Goal: Task Accomplishment & Management: Manage account settings

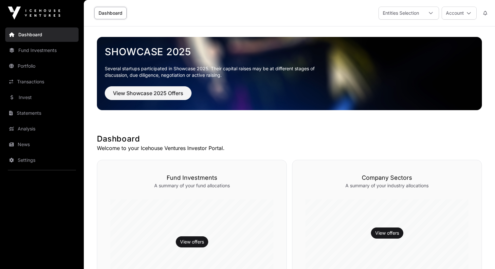
click at [28, 98] on link "Invest" at bounding box center [41, 97] width 73 height 14
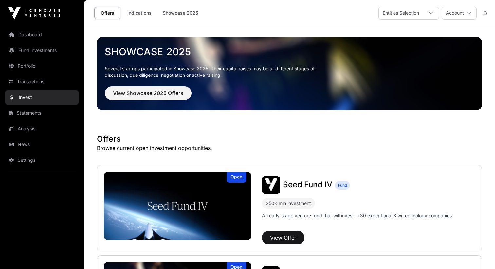
click at [22, 161] on link "Settings" at bounding box center [41, 160] width 73 height 14
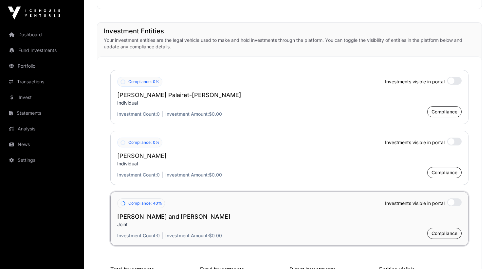
scroll to position [490, 0]
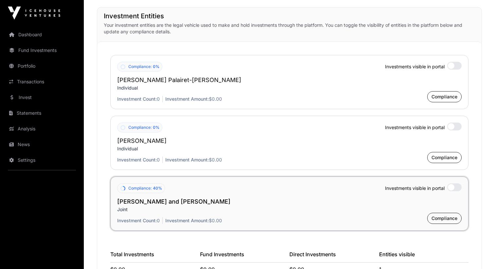
click at [167, 203] on h2 "[PERSON_NAME] and [PERSON_NAME]" at bounding box center [289, 201] width 344 height 9
click at [444, 218] on span "Compliance" at bounding box center [444, 218] width 26 height 7
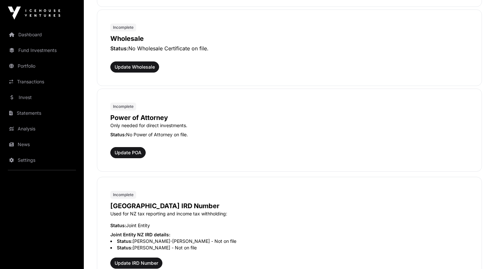
scroll to position [408, 0]
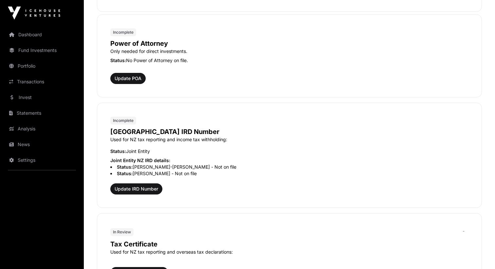
click at [168, 167] on li "Status: [PERSON_NAME] Palairet-[PERSON_NAME] - Not on file" at bounding box center [289, 167] width 358 height 7
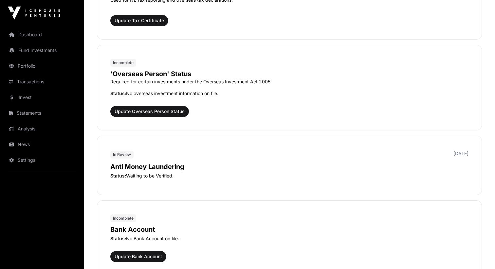
scroll to position [766, 0]
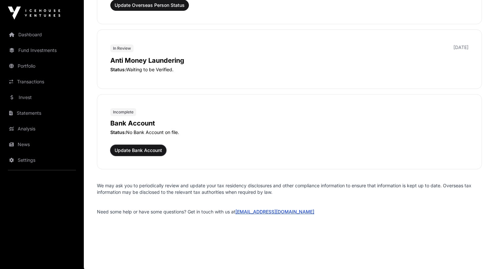
click at [137, 152] on span "Update Bank Account" at bounding box center [137, 150] width 47 height 7
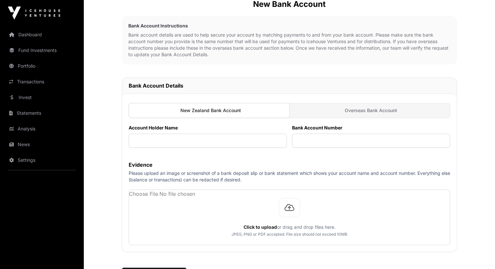
scroll to position [73, 0]
click at [308, 44] on p "Bank account details are used to help secure your account by matching payments …" at bounding box center [289, 45] width 322 height 26
drag, startPoint x: 308, startPoint y: 44, endPoint x: 289, endPoint y: 44, distance: 19.6
click at [291, 44] on p "Bank account details are used to help secure your account by matching payments …" at bounding box center [289, 45] width 322 height 26
click at [288, 44] on p "Bank account details are used to help secure your account by matching payments …" at bounding box center [289, 45] width 322 height 26
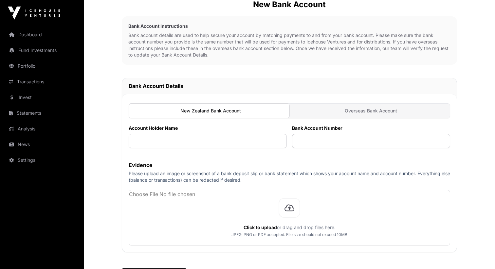
click at [45, 33] on link "Dashboard" at bounding box center [41, 34] width 73 height 14
